Goal: Information Seeking & Learning: Understand process/instructions

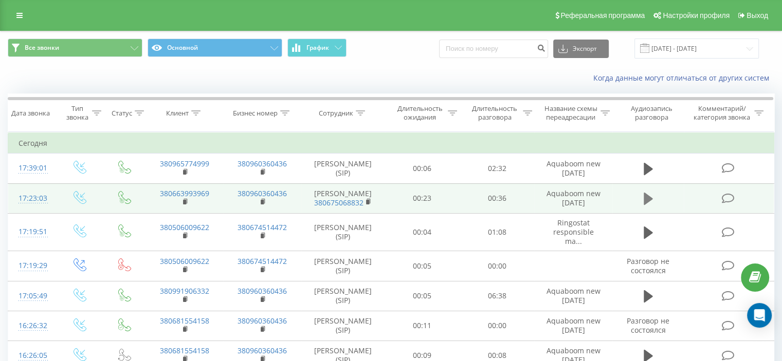
click at [649, 201] on icon at bounding box center [648, 199] width 9 height 12
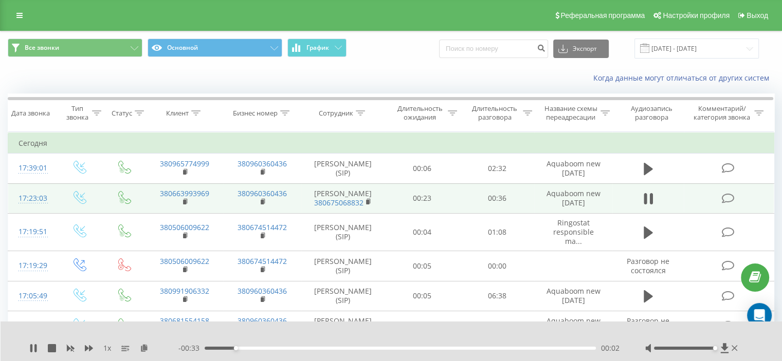
drag, startPoint x: 684, startPoint y: 347, endPoint x: 715, endPoint y: 350, distance: 31.0
click at [715, 350] on div "Accessibility label" at bounding box center [714, 348] width 4 height 4
click at [397, 79] on div "Когда данные могут отличаться от других систем" at bounding box center [538, 78] width 488 height 10
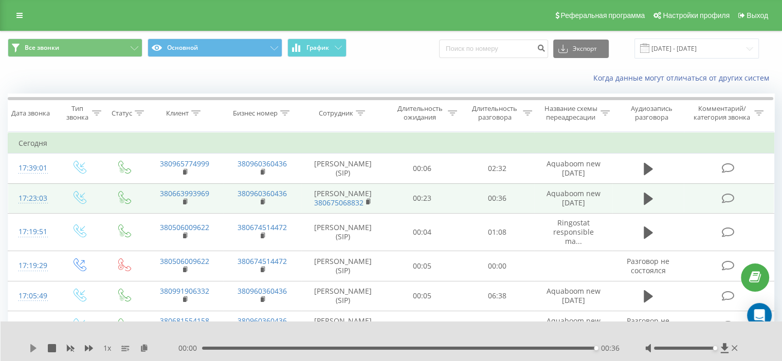
click at [33, 350] on icon at bounding box center [33, 348] width 6 height 8
